Goal: Information Seeking & Learning: Compare options

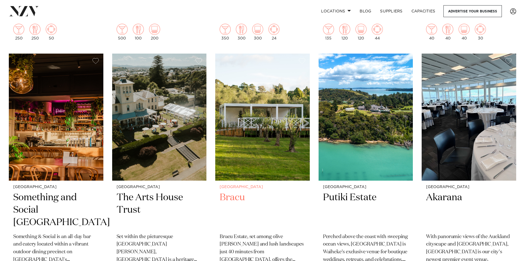
scroll to position [3915, 0]
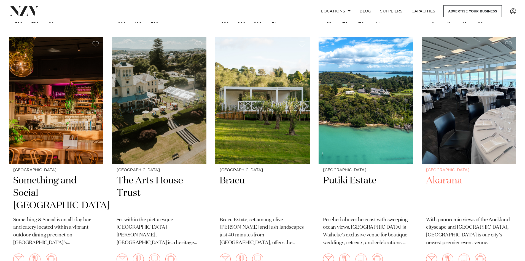
click at [463, 116] on img at bounding box center [469, 100] width 95 height 127
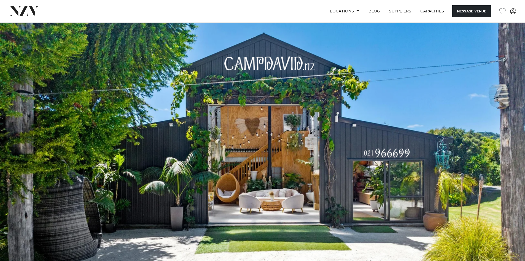
click at [350, 167] on img at bounding box center [262, 145] width 525 height 246
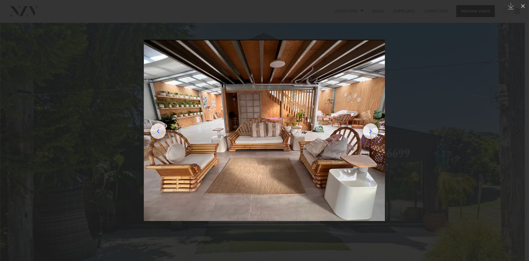
click at [374, 135] on img at bounding box center [264, 130] width 241 height 181
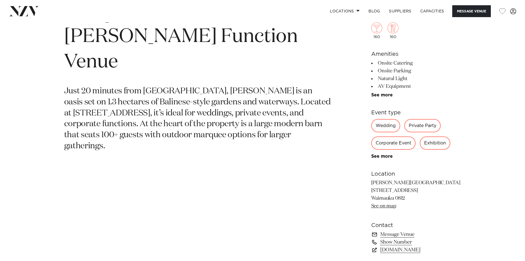
scroll to position [276, 0]
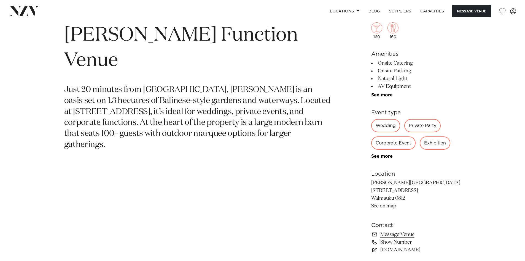
click at [420, 126] on div "Private Party" at bounding box center [422, 125] width 36 height 13
click at [415, 126] on div "Private Party" at bounding box center [422, 125] width 36 height 13
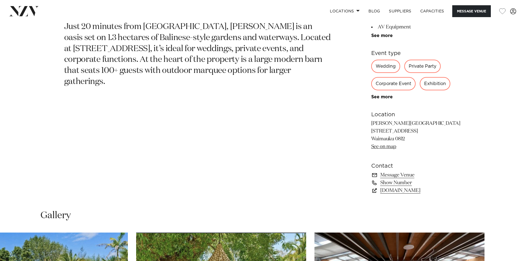
scroll to position [358, 0]
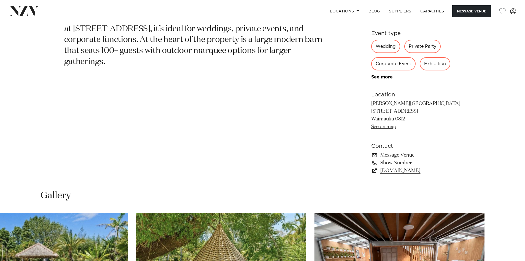
click at [385, 127] on link "See on map" at bounding box center [383, 126] width 25 height 5
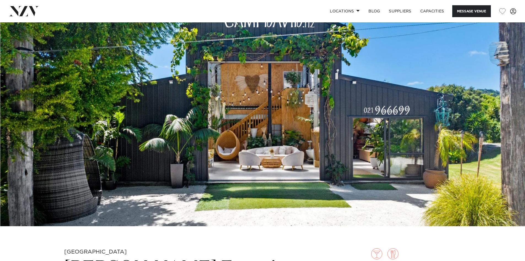
scroll to position [0, 0]
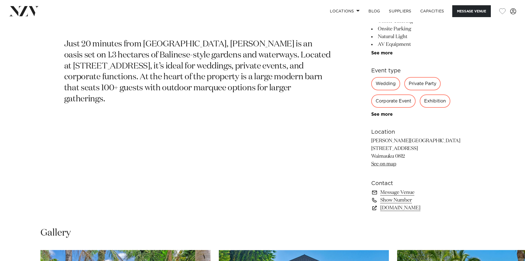
scroll to position [331, 0]
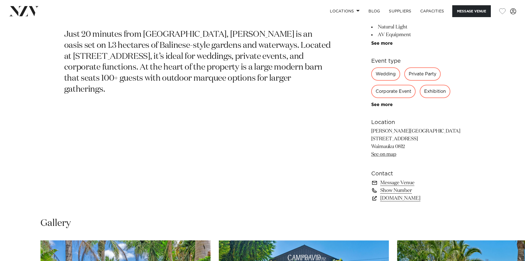
click at [385, 190] on link "Show Number" at bounding box center [416, 190] width 90 height 8
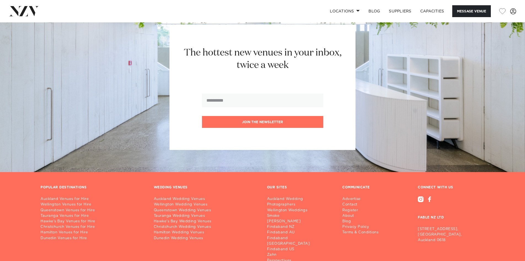
scroll to position [792, 0]
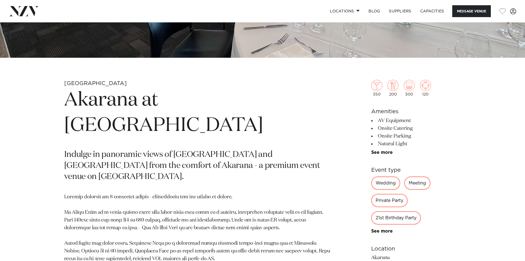
scroll to position [221, 0]
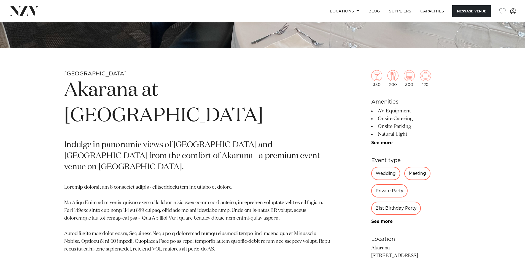
click at [391, 210] on div "21st Birthday Party" at bounding box center [396, 207] width 50 height 13
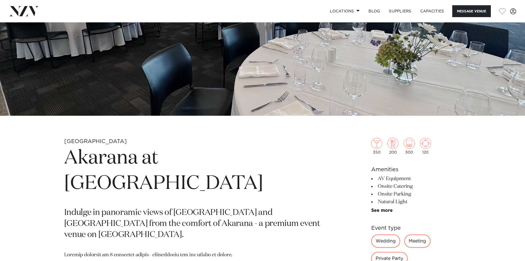
scroll to position [28, 0]
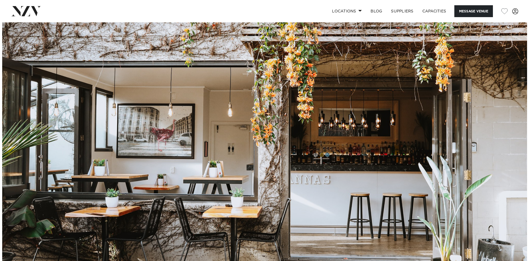
scroll to position [55, 0]
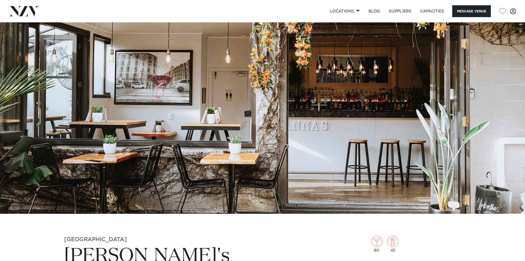
click at [299, 118] on img at bounding box center [262, 90] width 525 height 246
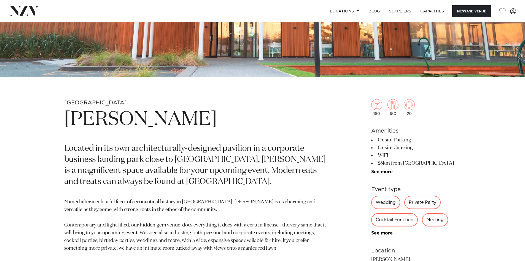
scroll to position [138, 0]
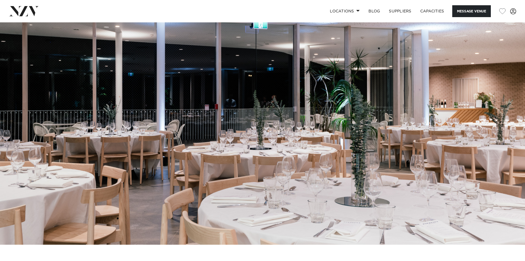
scroll to position [28, 0]
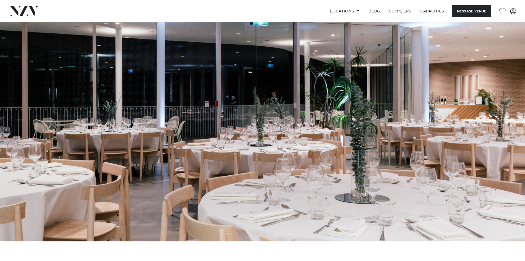
click at [380, 153] on img at bounding box center [262, 118] width 525 height 246
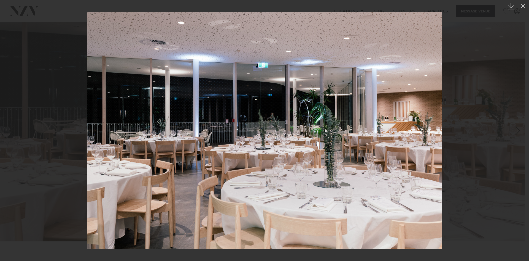
click at [377, 150] on img at bounding box center [264, 130] width 355 height 236
click at [290, 147] on img at bounding box center [264, 130] width 355 height 236
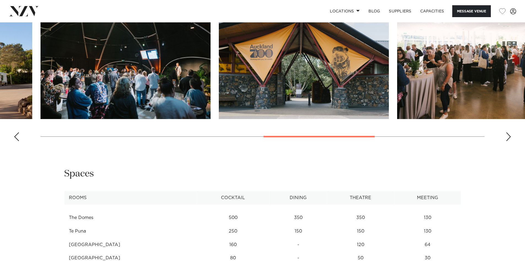
scroll to position [662, 0]
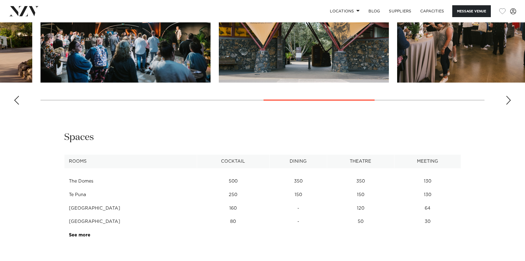
click at [155, 207] on td "Old Elephant House Cafe" at bounding box center [130, 208] width 133 height 14
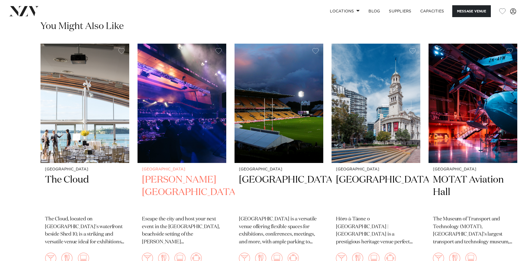
scroll to position [910, 0]
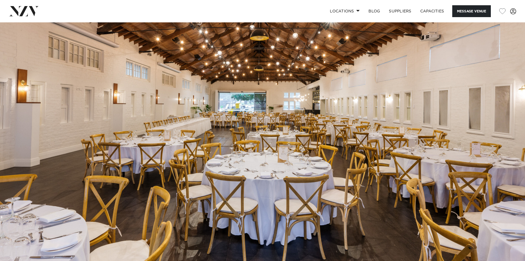
click at [280, 147] on img at bounding box center [262, 145] width 525 height 246
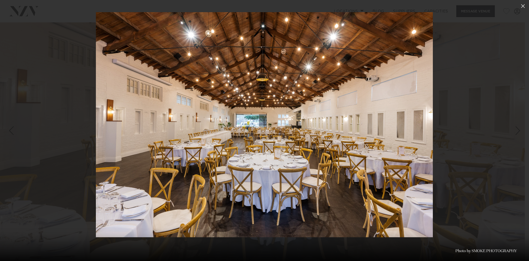
click at [325, 132] on img at bounding box center [264, 124] width 337 height 225
click at [289, 148] on img at bounding box center [264, 124] width 337 height 225
click at [520, 3] on icon at bounding box center [523, 6] width 7 height 7
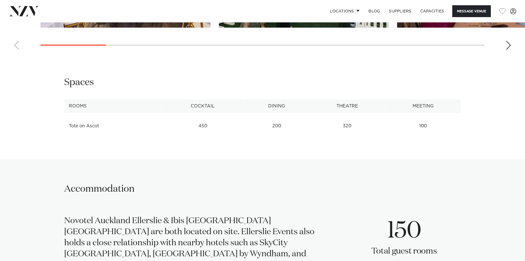
scroll to position [744, 0]
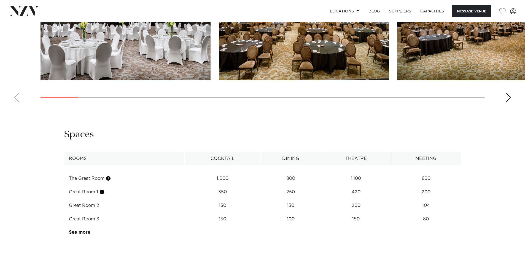
scroll to position [662, 0]
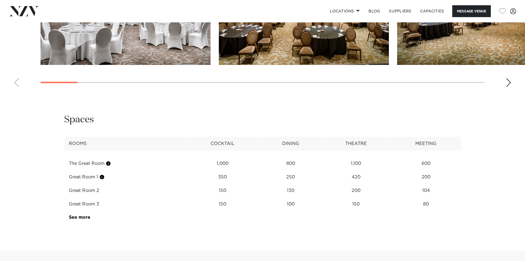
click at [283, 197] on td "100" at bounding box center [291, 204] width 60 height 14
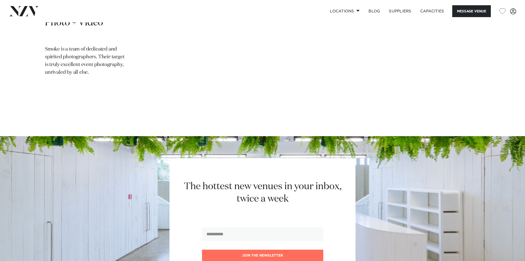
scroll to position [1323, 0]
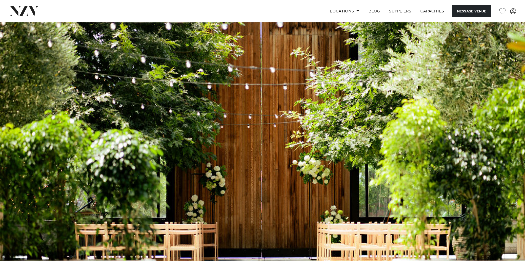
click at [262, 142] on img at bounding box center [262, 145] width 525 height 246
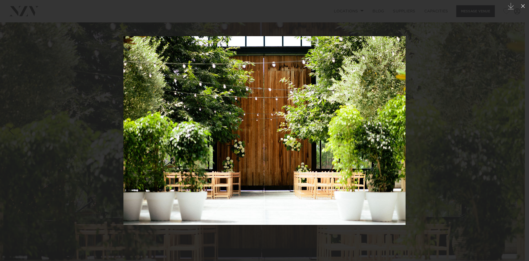
click at [312, 126] on img at bounding box center [265, 130] width 282 height 188
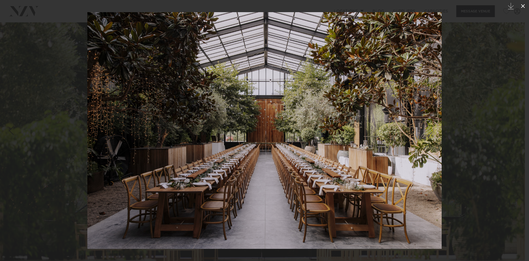
click at [524, 5] on icon at bounding box center [523, 6] width 7 height 7
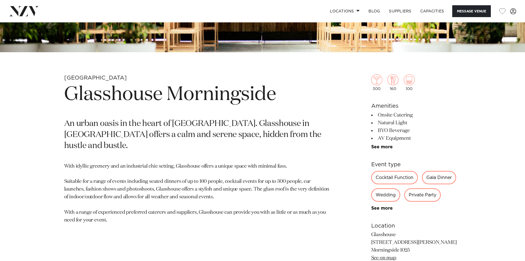
scroll to position [221, 0]
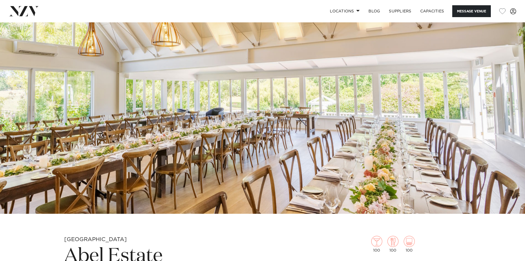
scroll to position [28, 0]
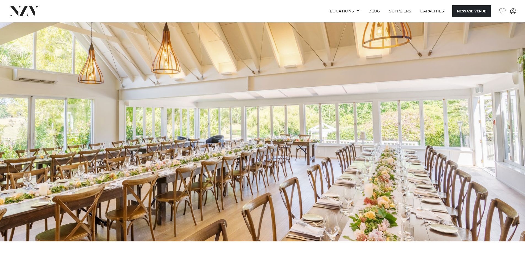
click at [265, 157] on img at bounding box center [262, 118] width 525 height 246
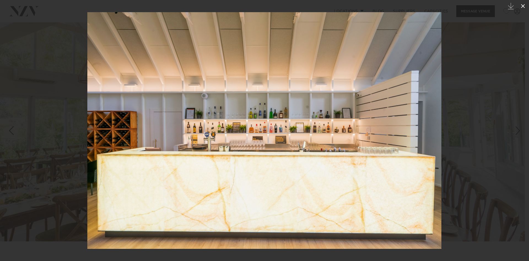
click at [523, 4] on icon at bounding box center [523, 6] width 7 height 7
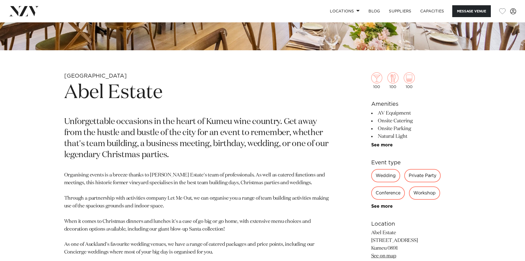
scroll to position [248, 0]
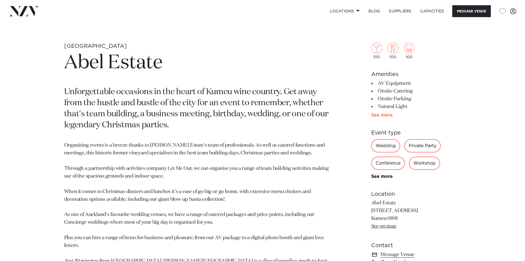
click at [391, 115] on link "See more" at bounding box center [392, 115] width 43 height 4
